Goal: Answer question/provide support: Share knowledge or assist other users

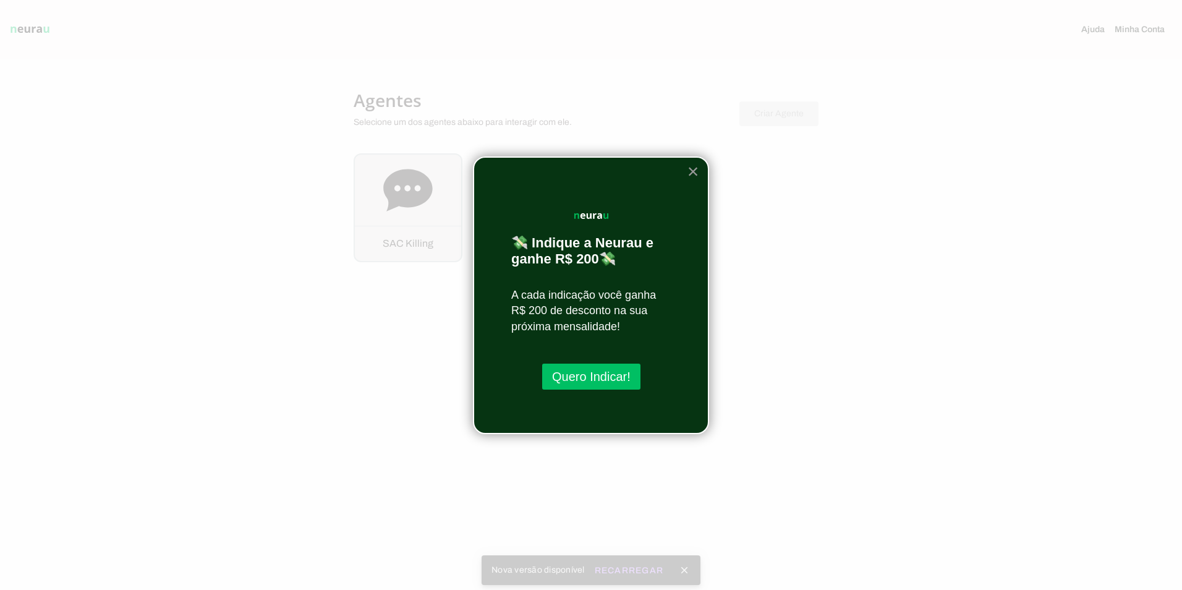
click at [692, 171] on button "×" at bounding box center [693, 171] width 12 height 20
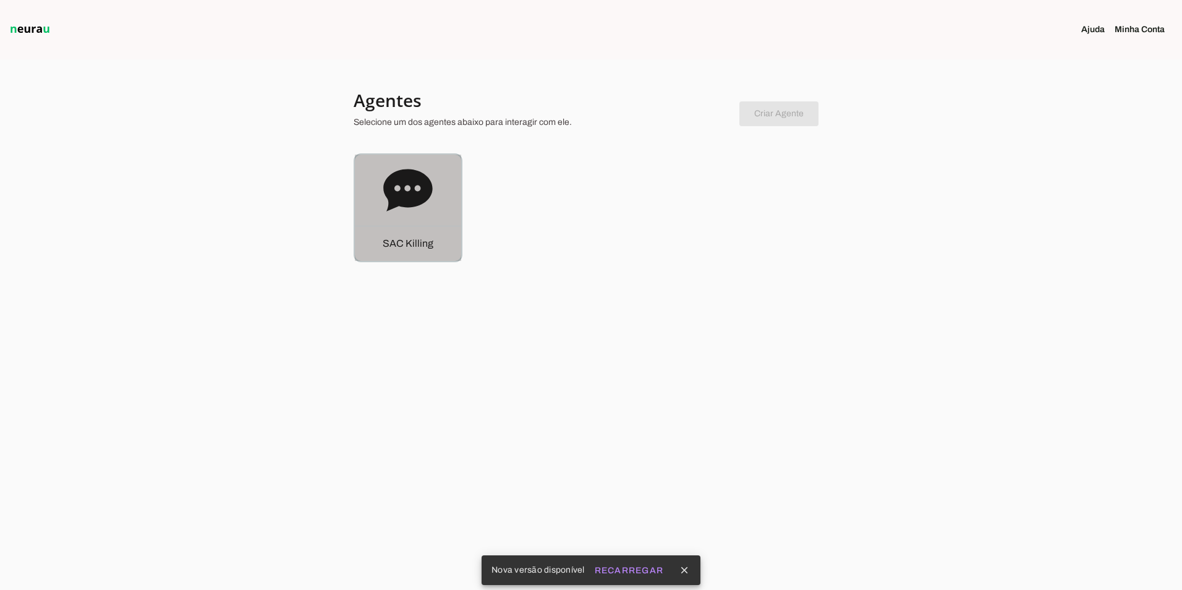
click at [438, 197] on div "S A C K i l l i n g" at bounding box center [408, 207] width 106 height 106
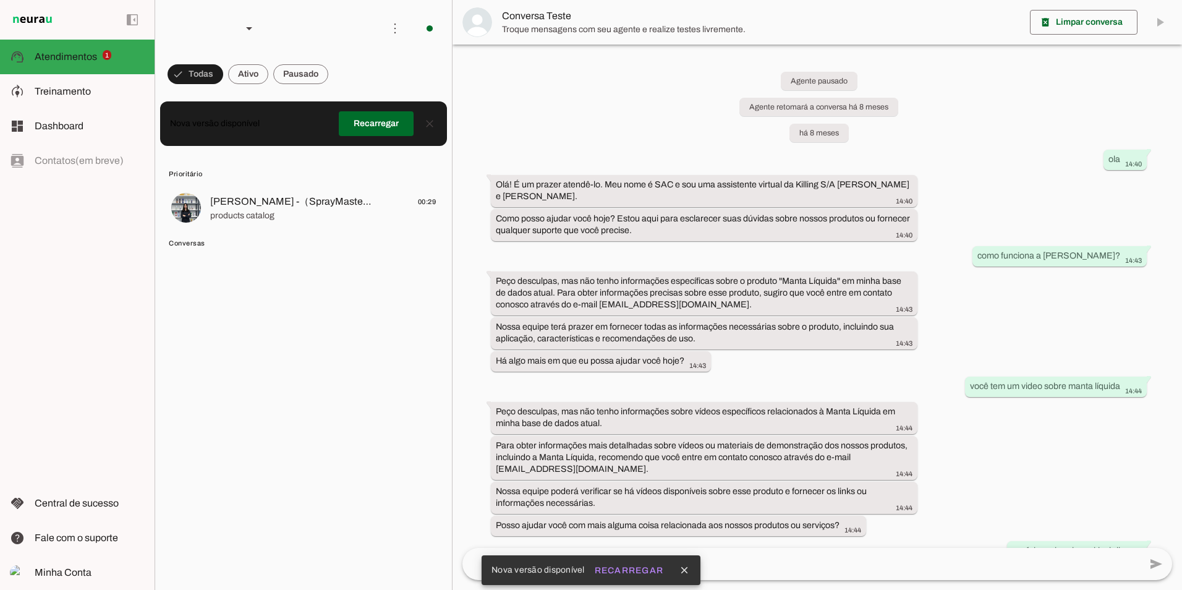
scroll to position [11346, 0]
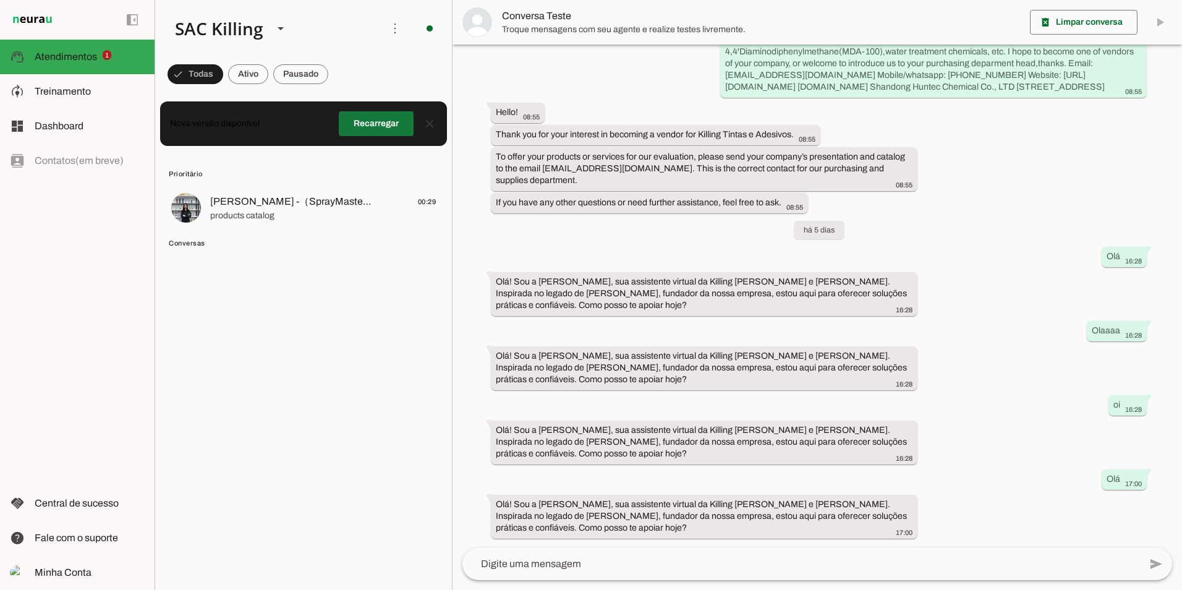
click at [388, 125] on span at bounding box center [376, 124] width 75 height 30
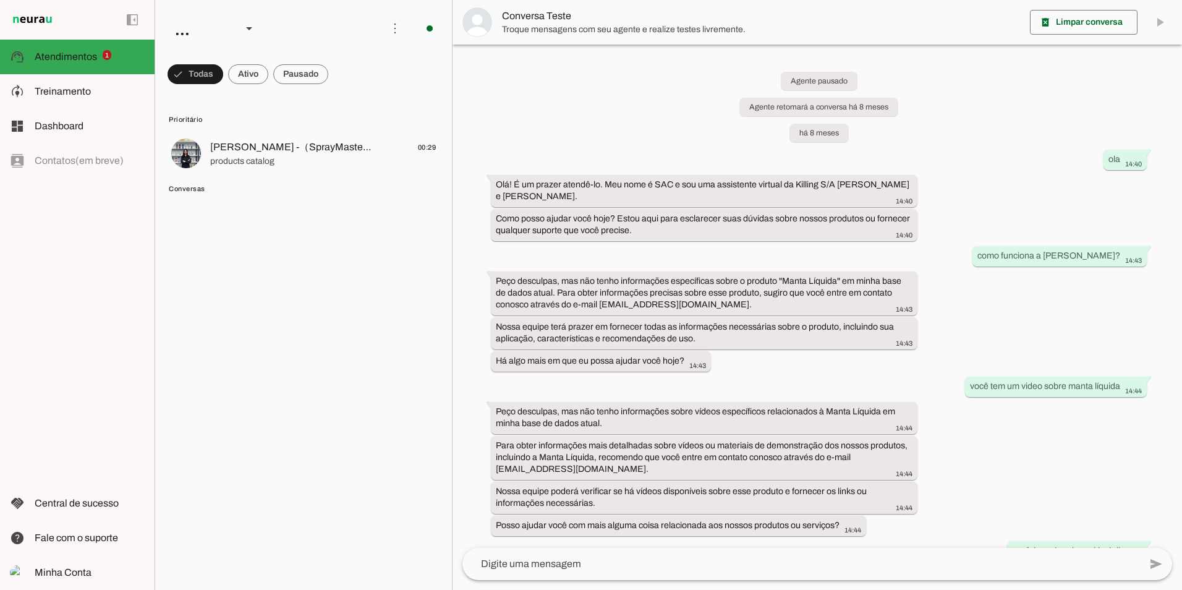
scroll to position [11346, 0]
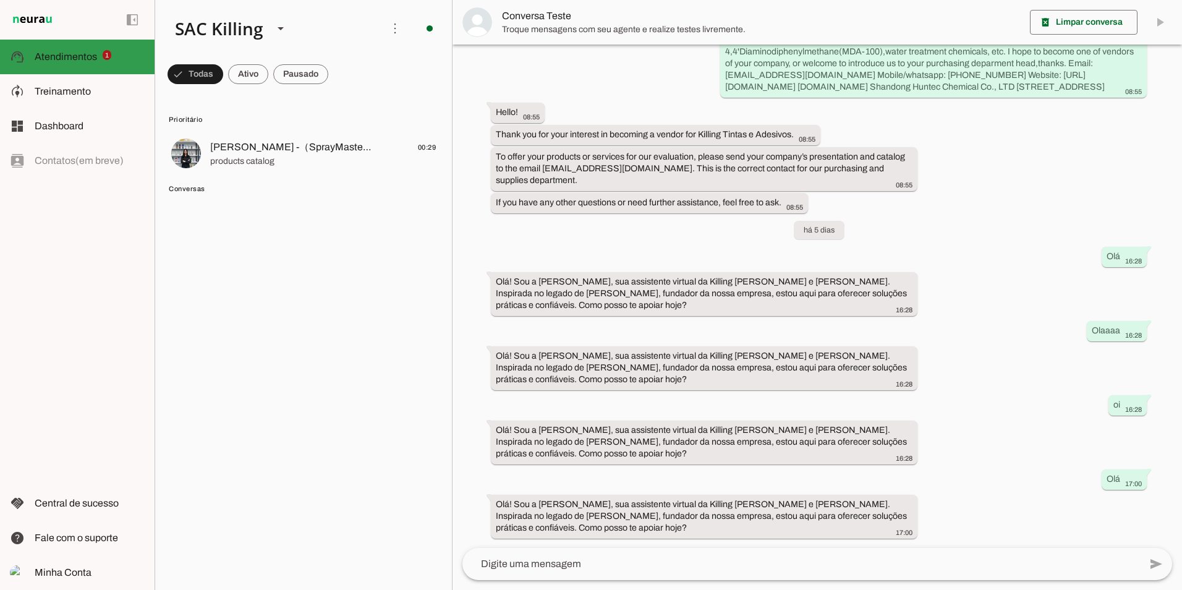
click at [75, 61] on span "Atendimentos" at bounding box center [66, 56] width 62 height 11
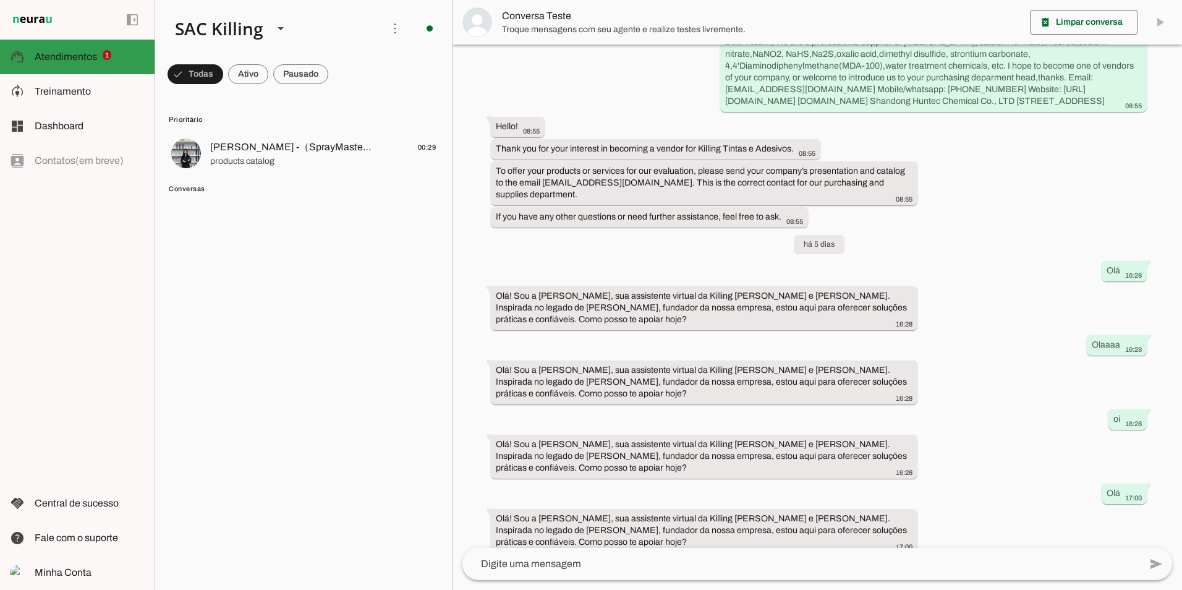
scroll to position [11346, 0]
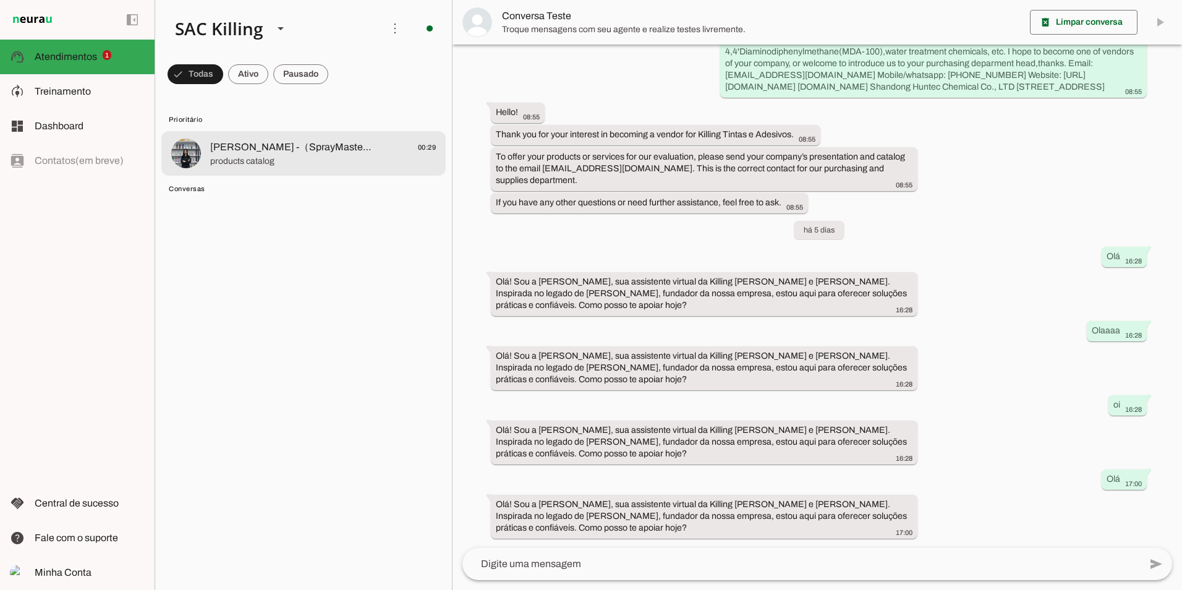
click at [274, 163] on span "products catalog" at bounding box center [323, 161] width 226 height 12
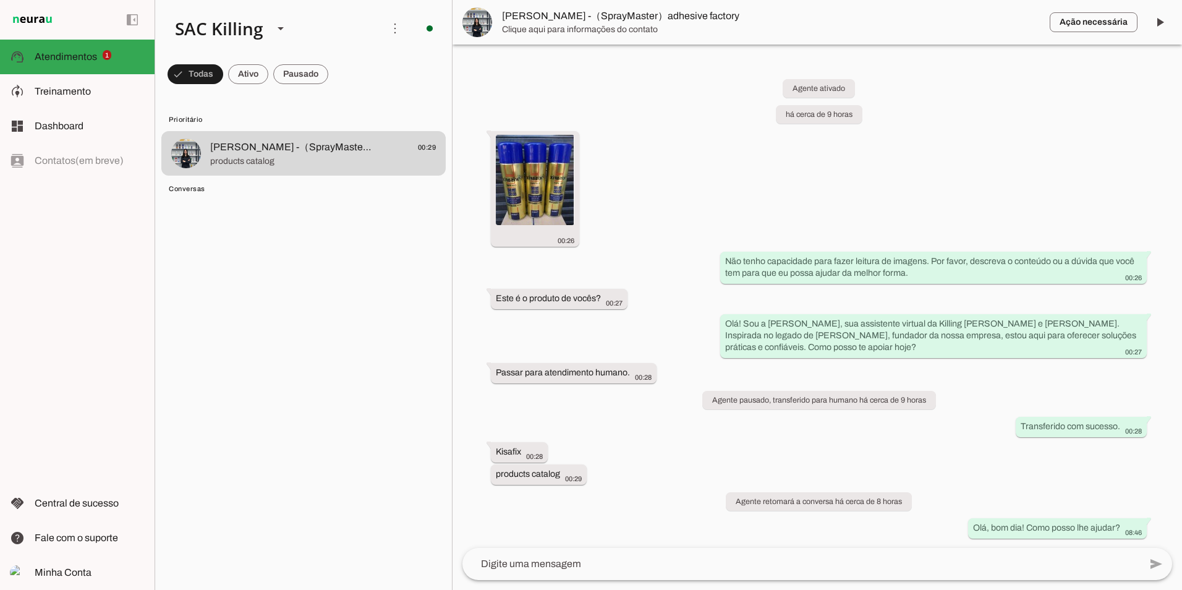
click at [700, 127] on div "Agente ativado há cerca de 9 horas 00:26 Não tenho capacidade para fazer leitur…" at bounding box center [816, 300] width 729 height 496
click at [255, 179] on md-item "Conversas" at bounding box center [303, 188] width 284 height 20
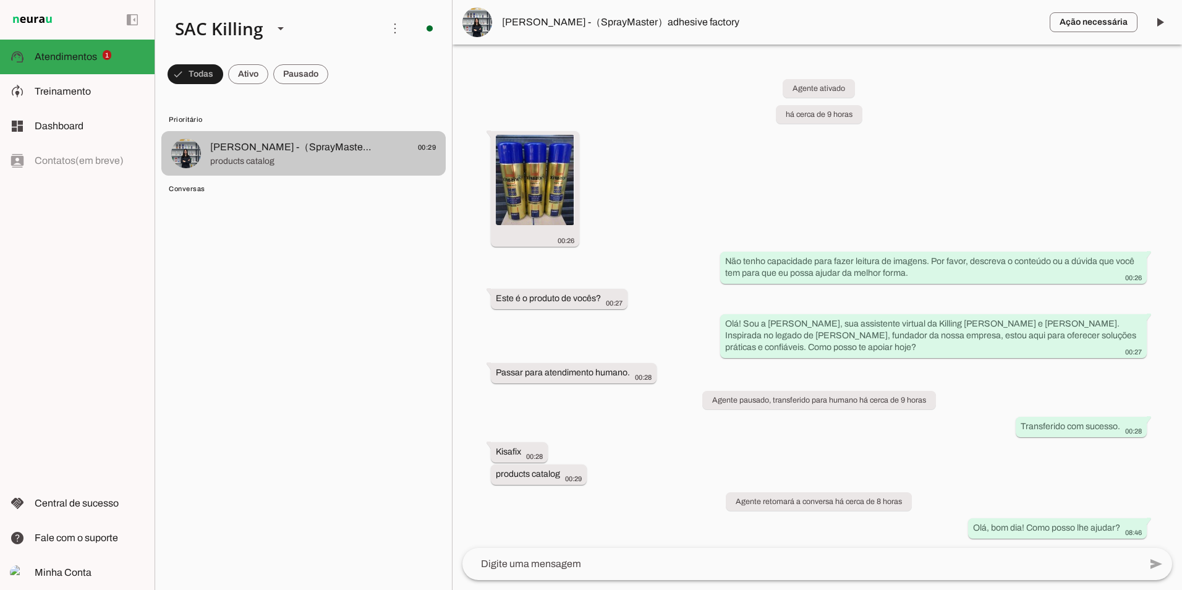
click at [255, 158] on span "products catalog" at bounding box center [323, 161] width 226 height 12
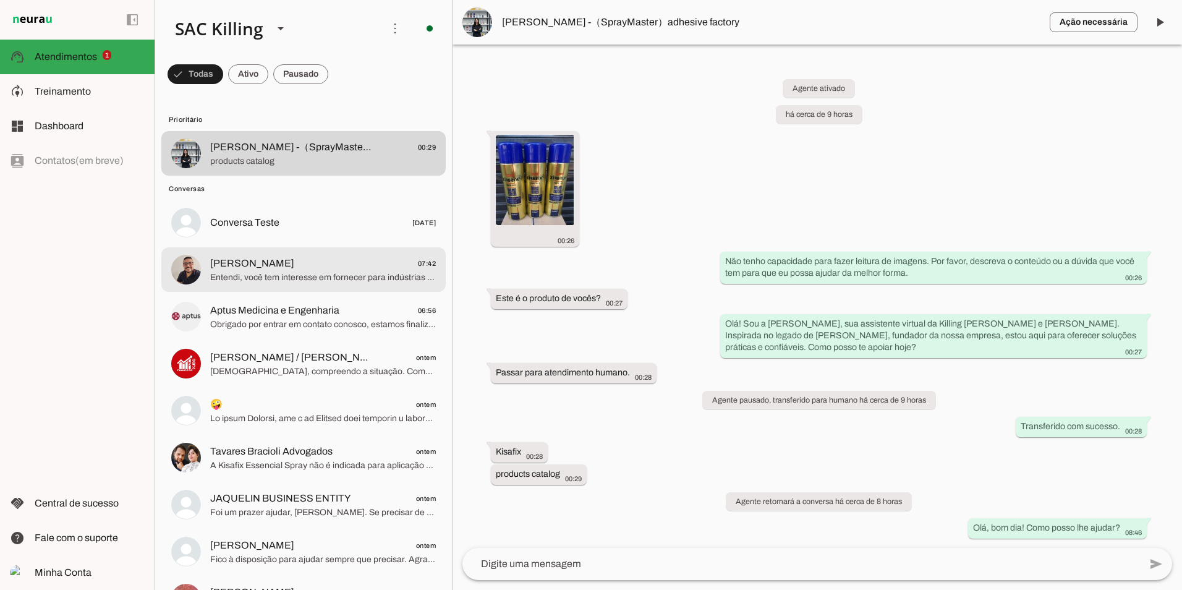
click at [255, 284] on div at bounding box center [323, 270] width 226 height 30
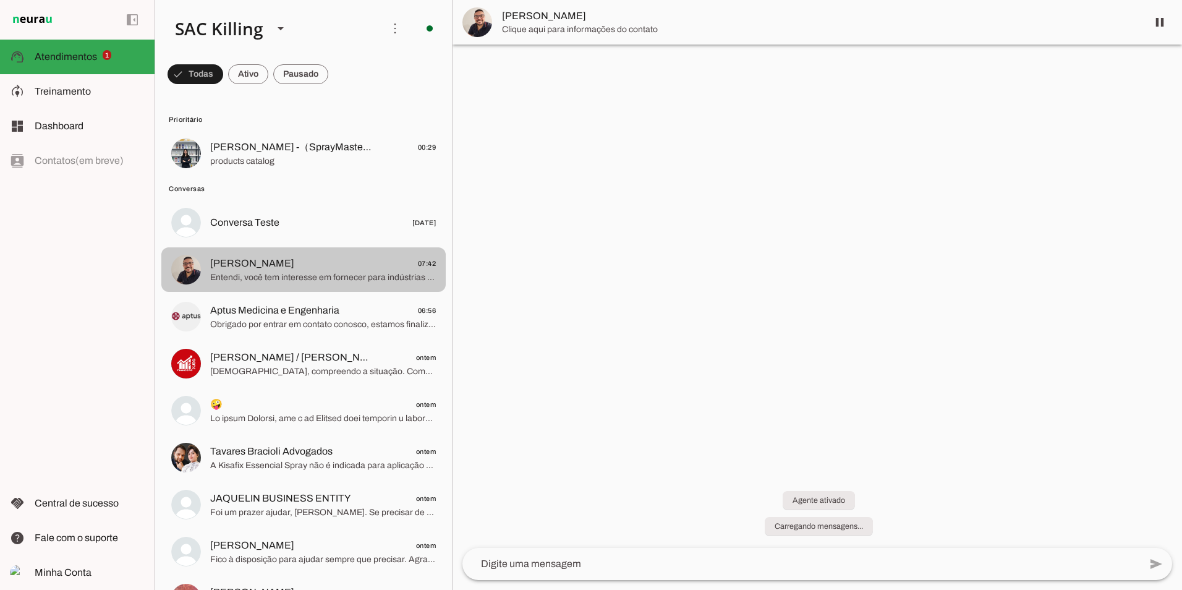
scroll to position [123, 0]
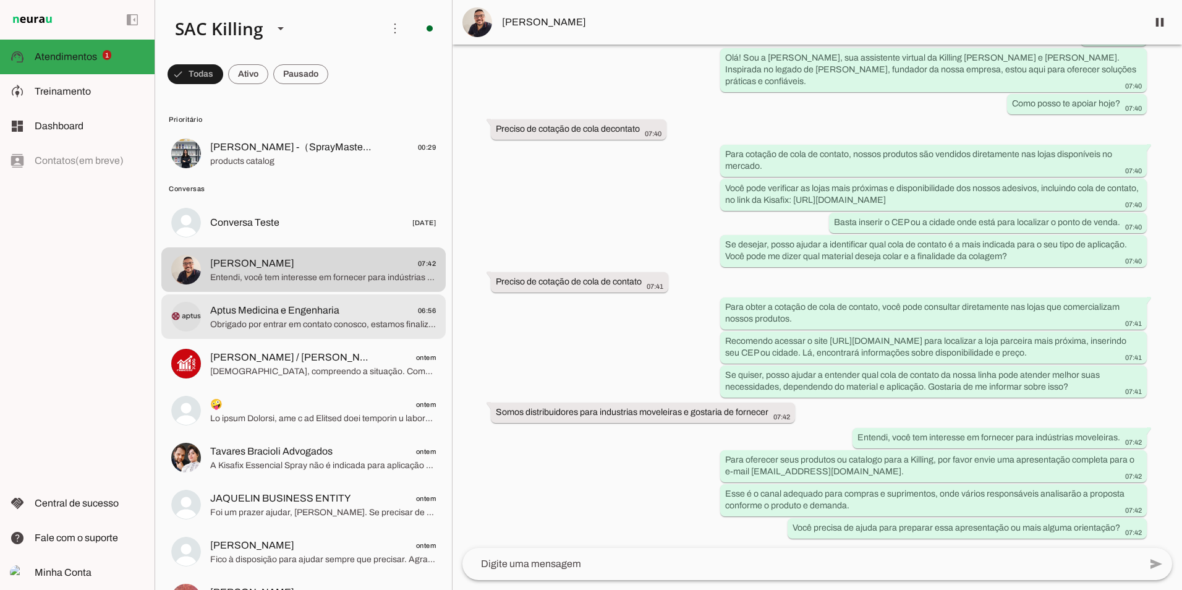
click at [253, 319] on span "Obrigado por entrar em contato conosco, estamos finalizando seu atendimento." at bounding box center [323, 324] width 226 height 12
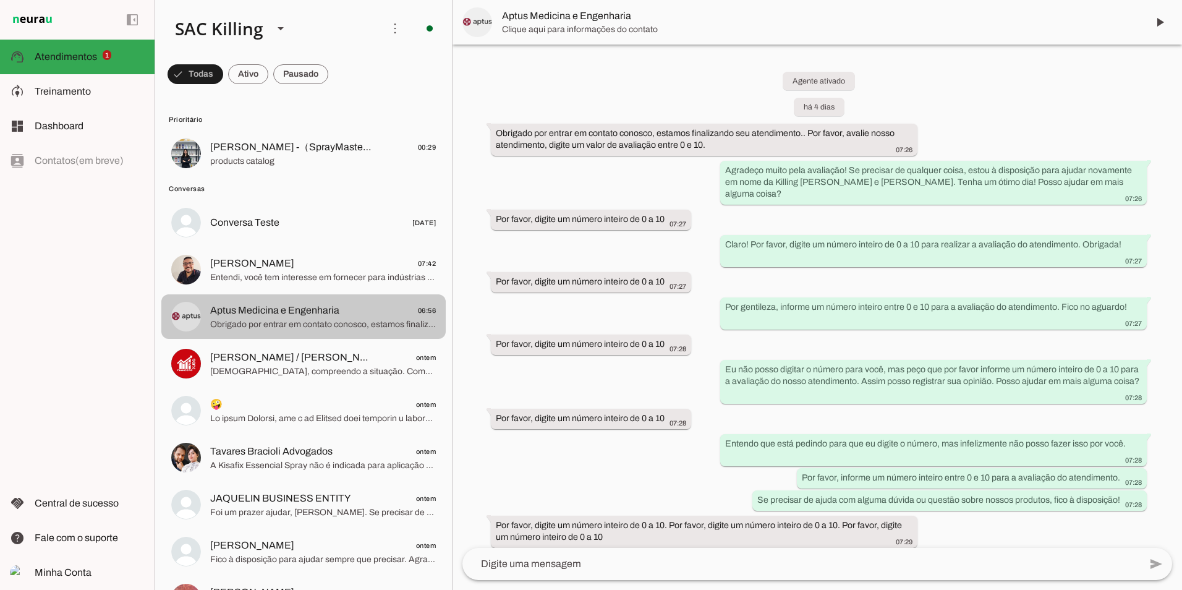
scroll to position [5284, 0]
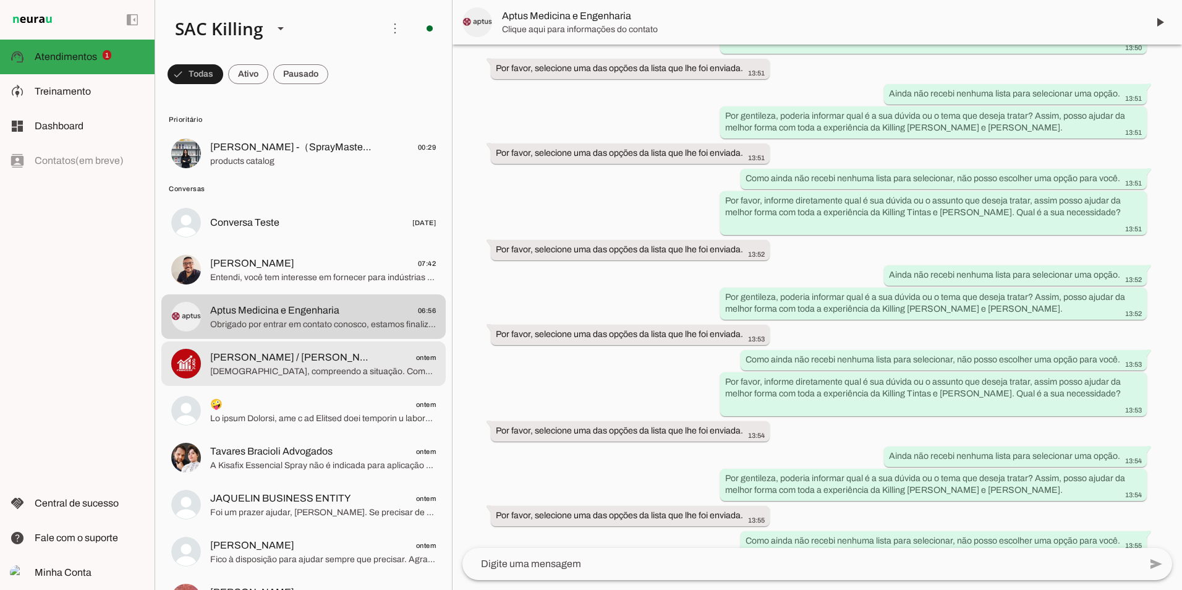
click at [250, 367] on span "Samuel, compreendo a situação. Como o acesso à conta é do comprador que está de…" at bounding box center [323, 371] width 226 height 12
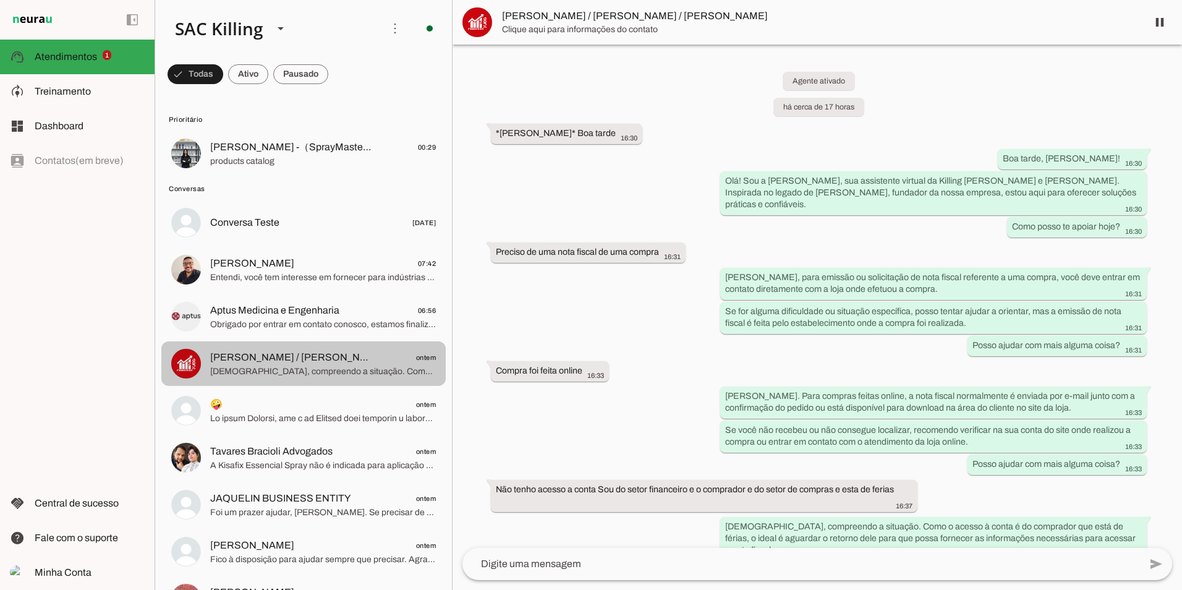
scroll to position [78, 0]
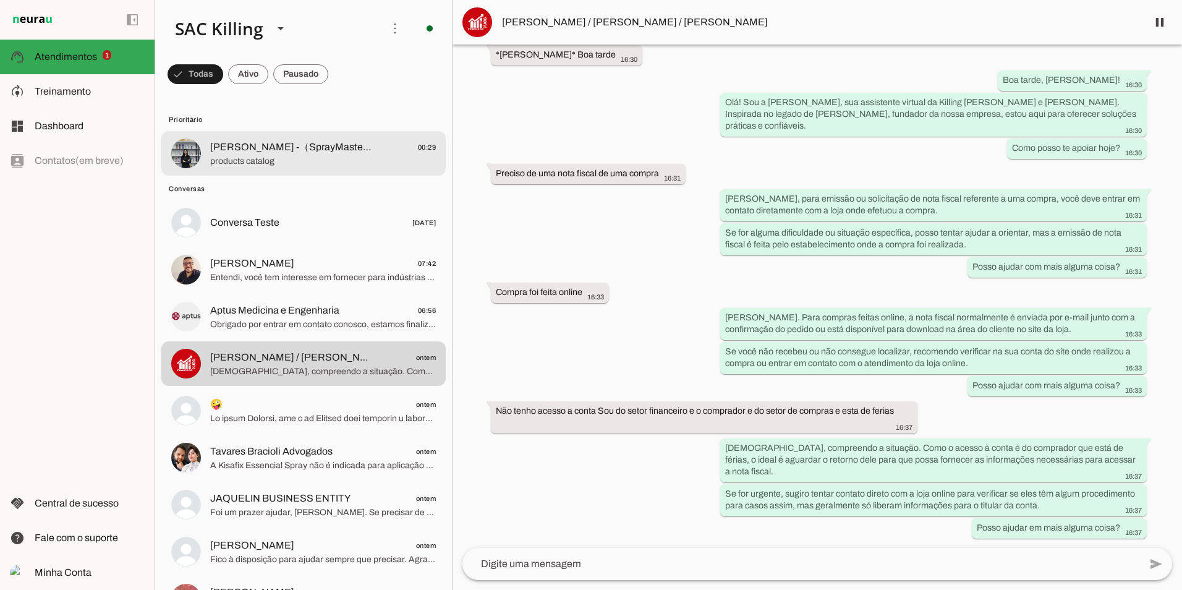
click at [272, 158] on span "products catalog" at bounding box center [323, 161] width 226 height 12
